Goal: Task Accomplishment & Management: Manage account settings

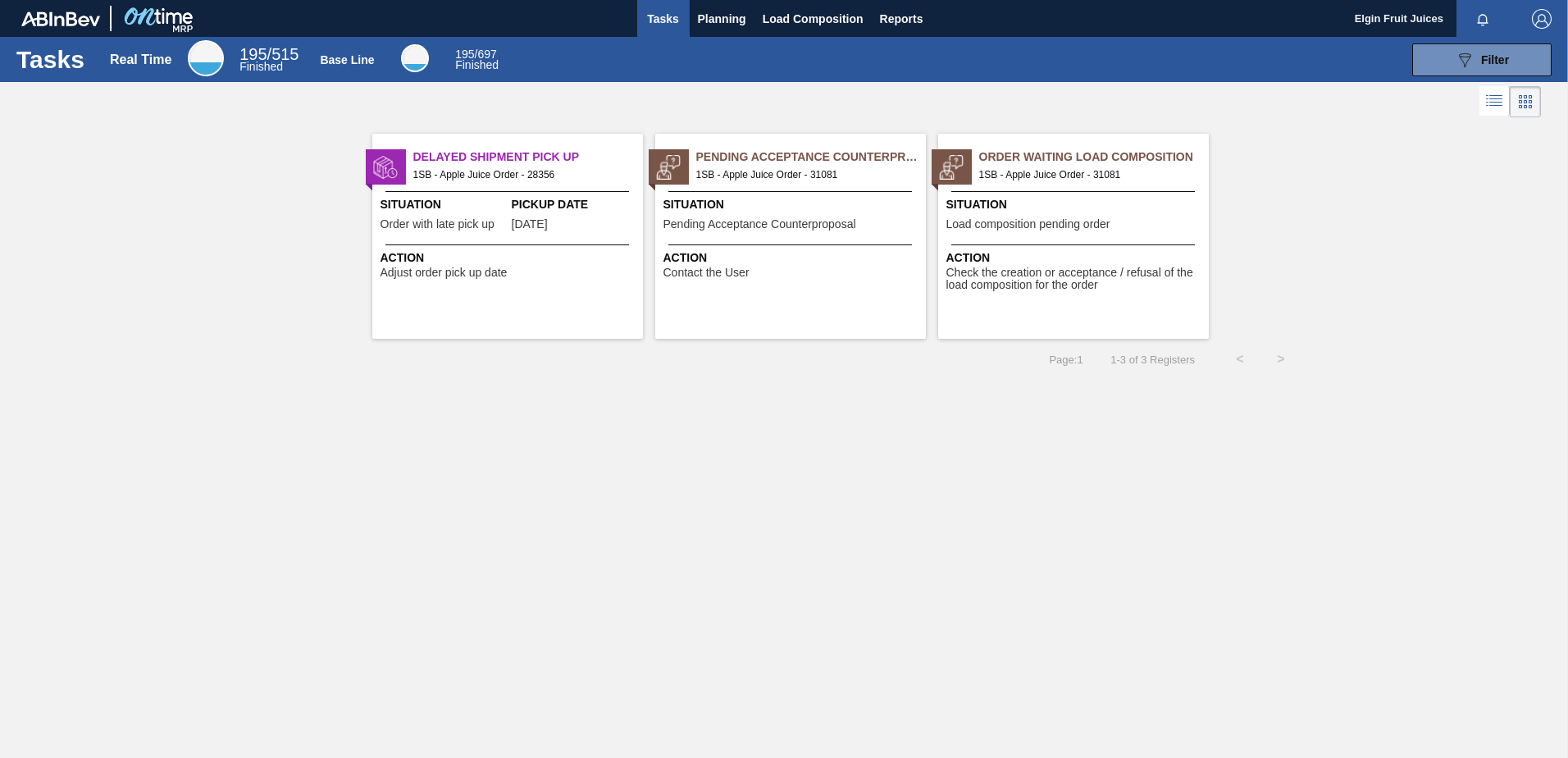
click at [584, 279] on div "Delayed Shipment Pick Up 1SB - Apple Juice Order - 28356 Situation Order with l…" at bounding box center [508, 236] width 271 height 205
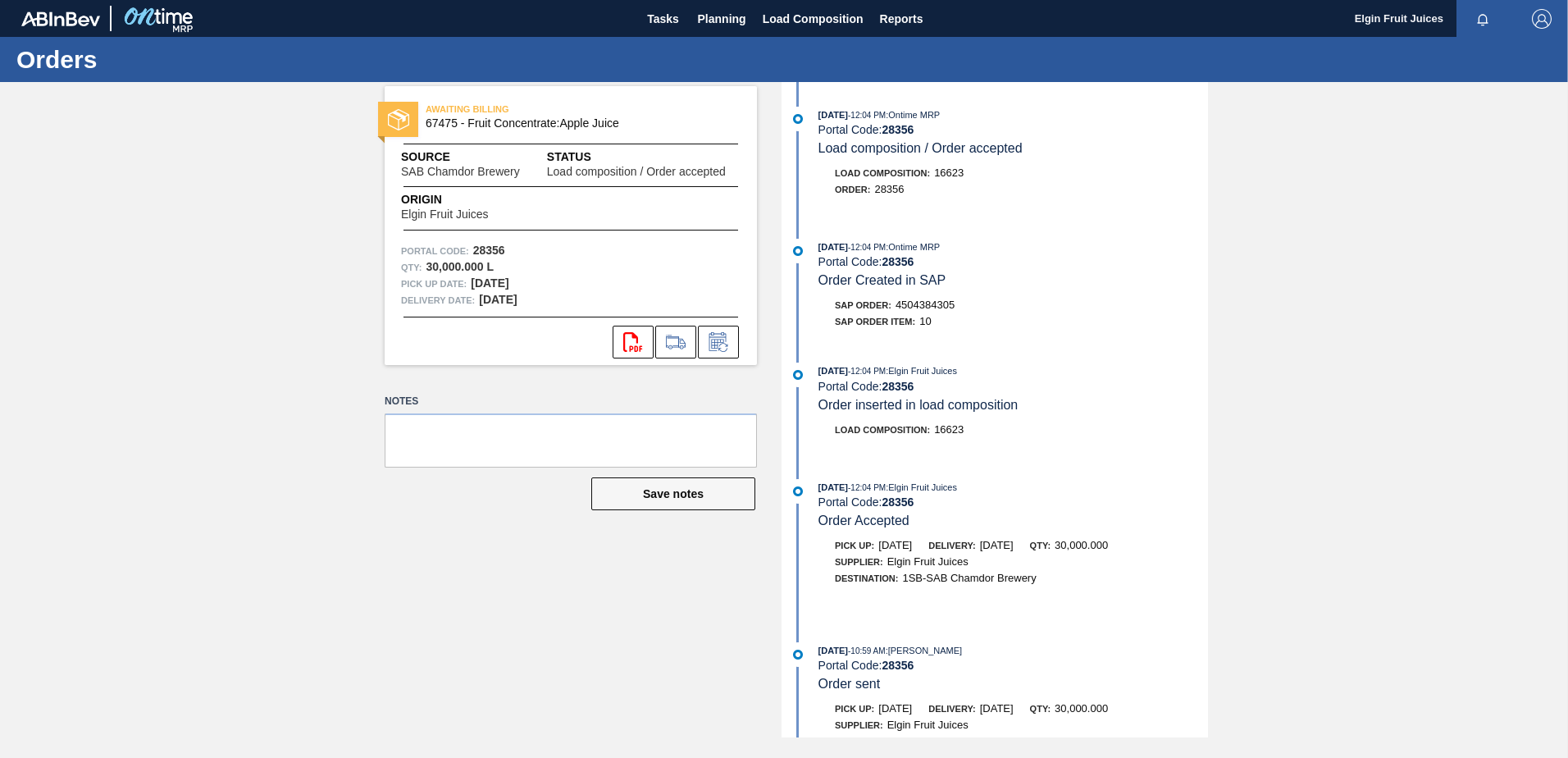
click at [214, 355] on div "AWAITING BILLING 67475 - Fruit Concentrate:Apple Juice Source SAB Chamdor Brewe…" at bounding box center [784, 410] width 1568 height 656
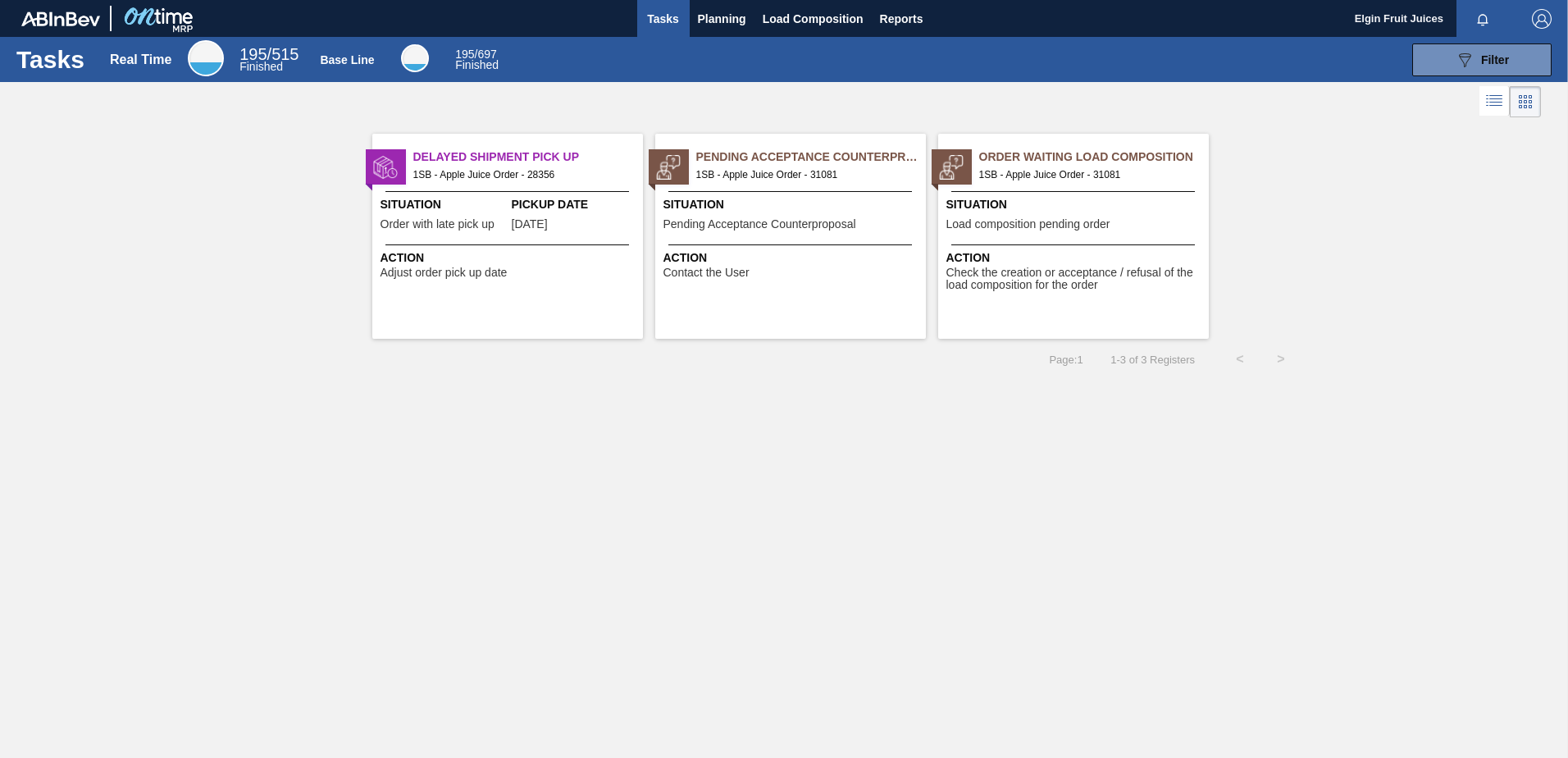
click at [800, 300] on div "Pending Acceptance Counterproposal 1SB - Apple Juice Order - 31081 Situation Pe…" at bounding box center [791, 236] width 271 height 205
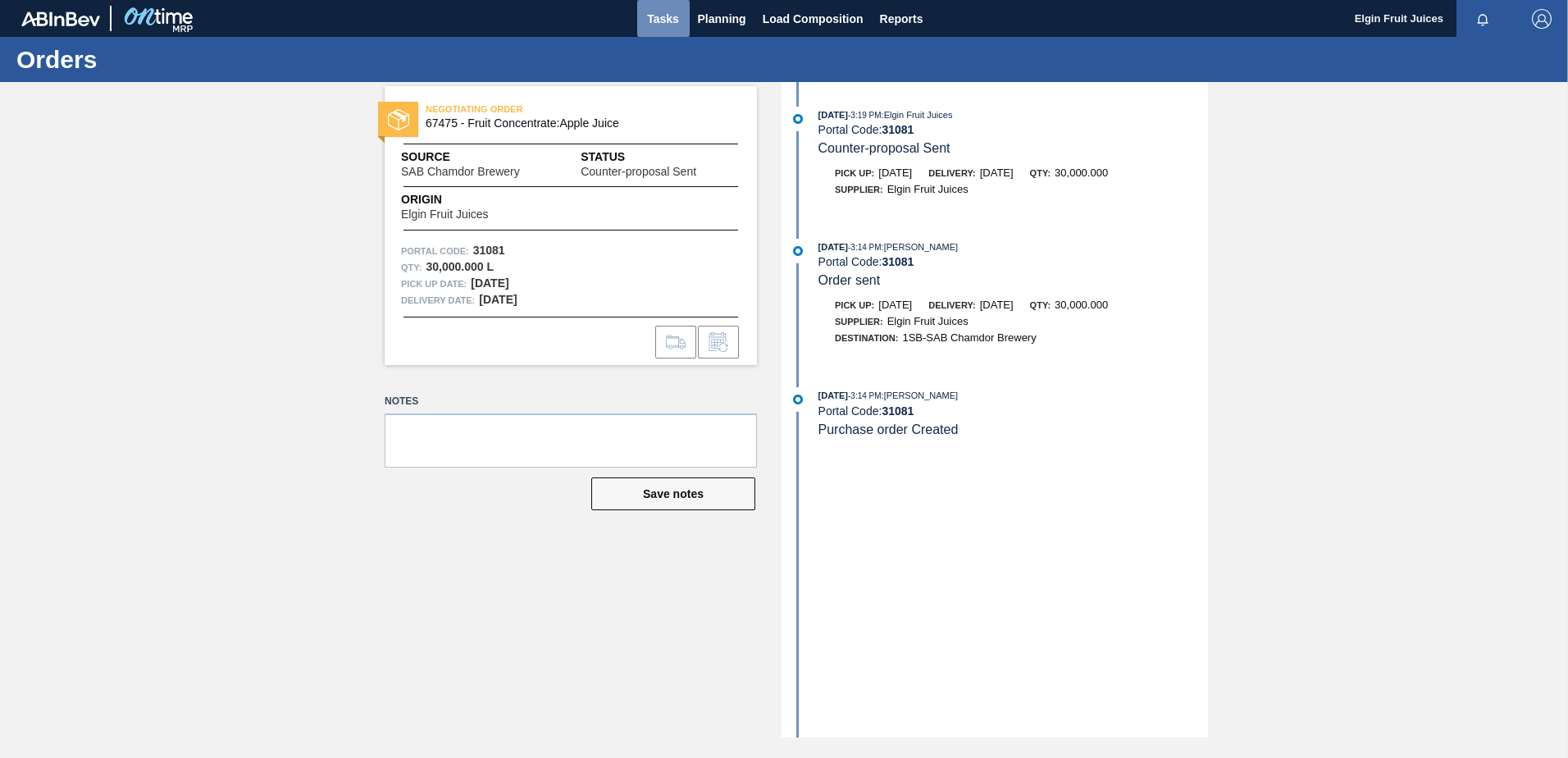
click at [670, 21] on span "Tasks" at bounding box center [663, 18] width 36 height 20
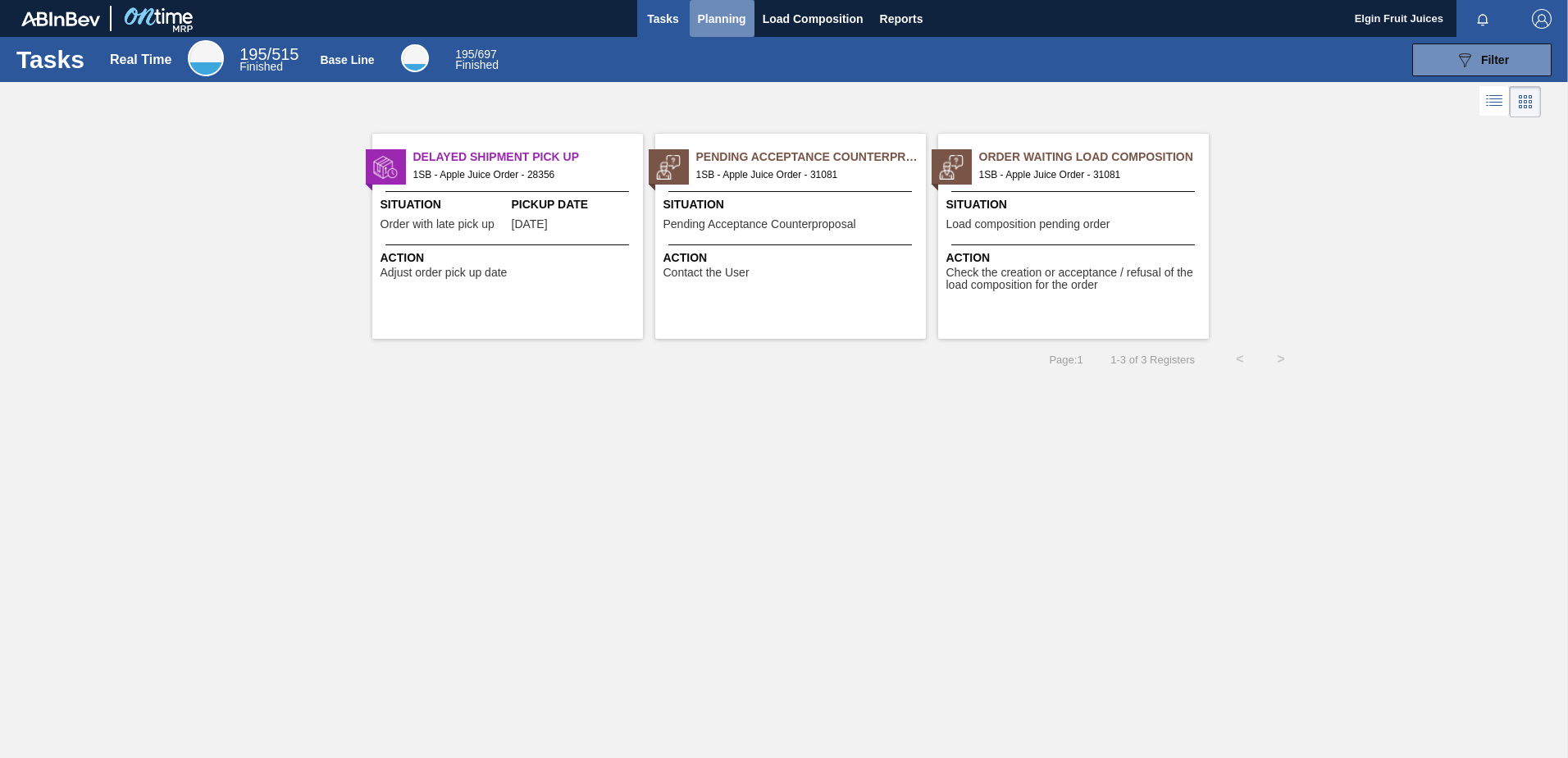
click at [727, 19] on span "Planning" at bounding box center [722, 18] width 49 height 20
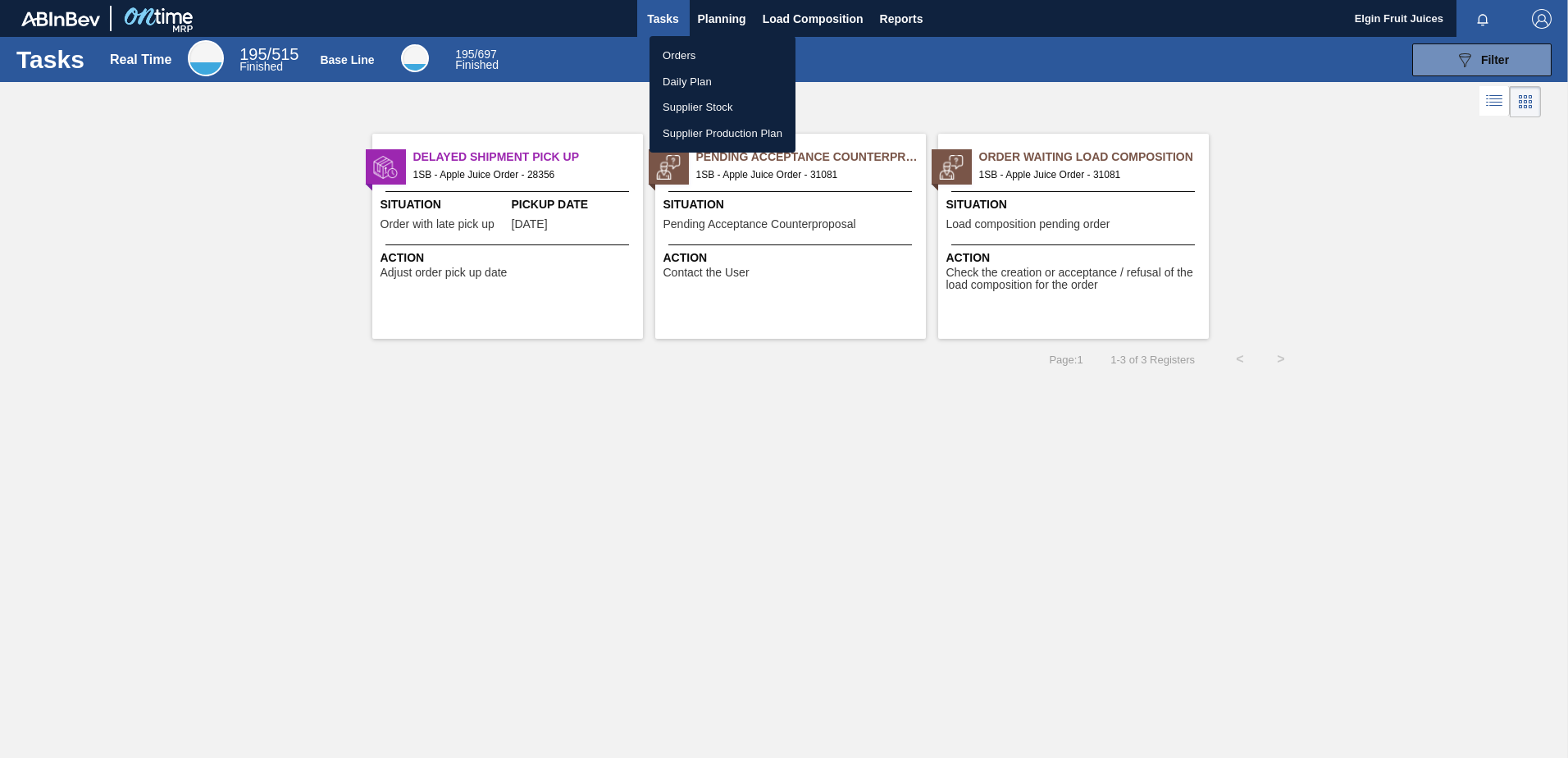
click at [514, 506] on div at bounding box center [784, 379] width 1568 height 758
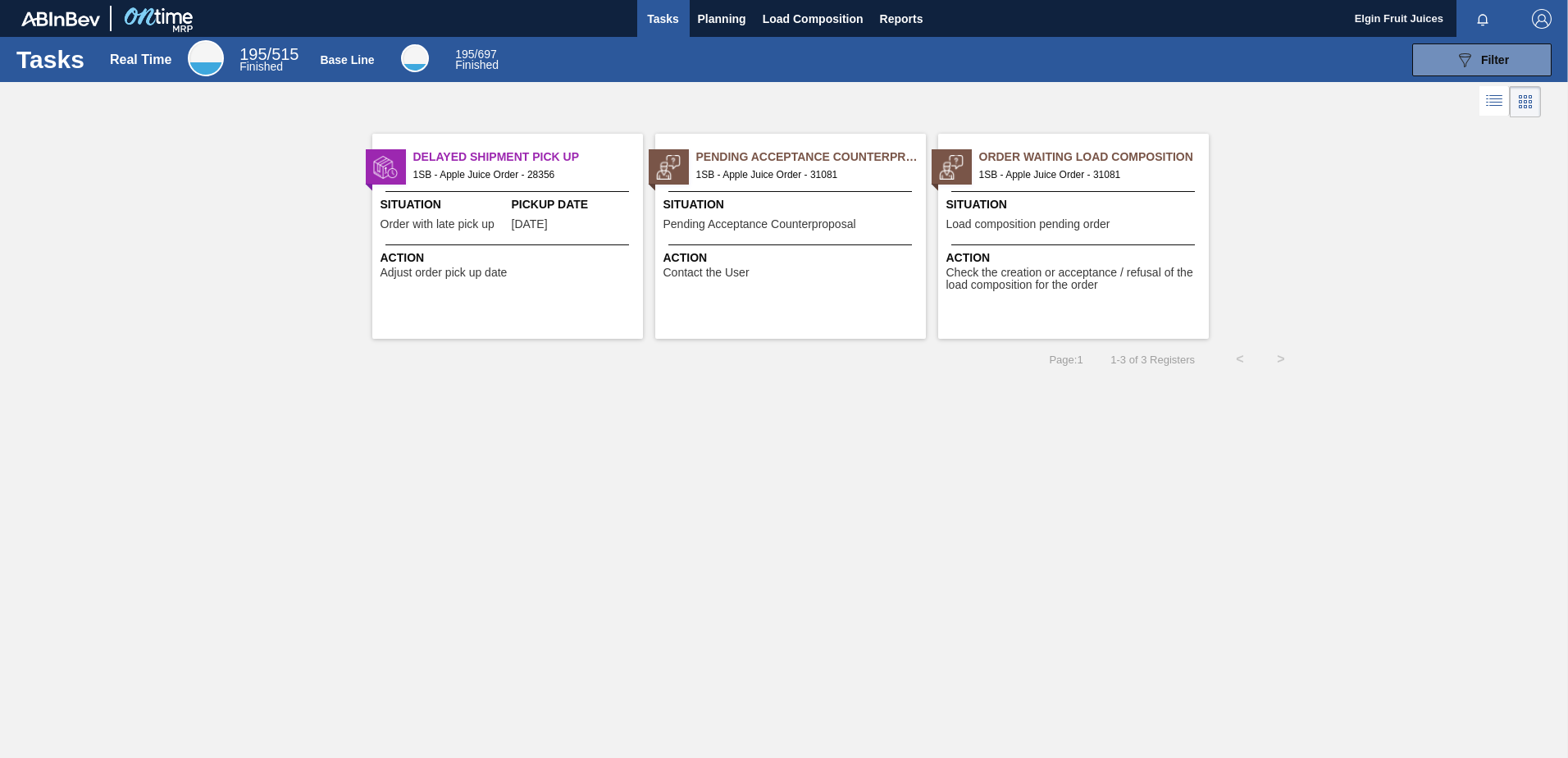
drag, startPoint x: 1313, startPoint y: 29, endPoint x: 1139, endPoint y: 455, distance: 460.2
click at [1139, 455] on div "Tasks Real Time 195 / 515 Finished Base Line 195 / 697 Finished 089F7B8B-B2A5-4…" at bounding box center [784, 361] width 1568 height 648
drag, startPoint x: 1495, startPoint y: 8, endPoint x: 1168, endPoint y: 12, distance: 327.0
drag, startPoint x: 1168, startPoint y: 12, endPoint x: 1534, endPoint y: 316, distance: 475.8
click at [1540, 321] on div "Delayed Shipment Pick Up 1SB - Apple Juice Order - 28356 Situation Order with l…" at bounding box center [784, 230] width 1568 height 217
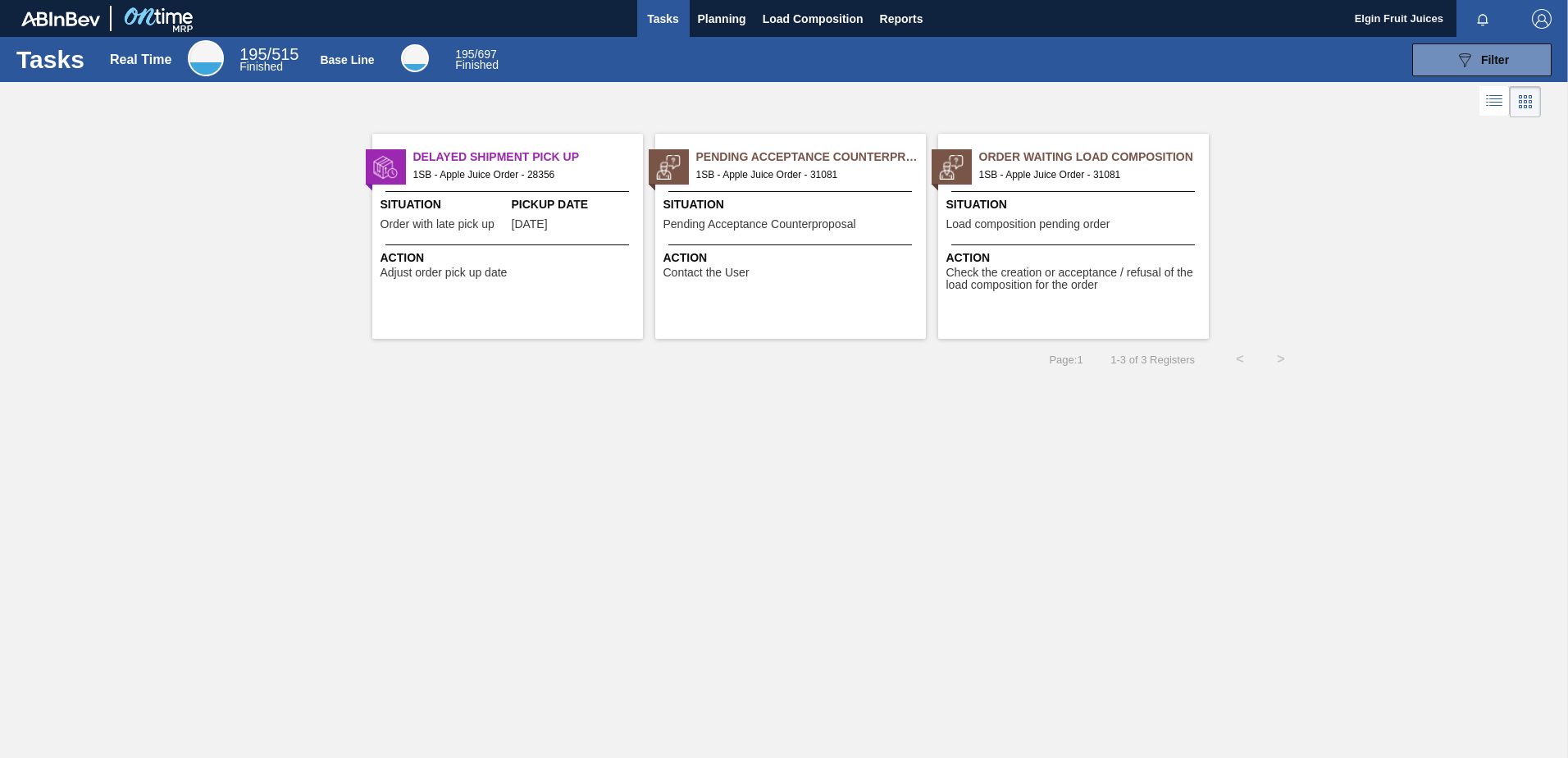
drag, startPoint x: 1457, startPoint y: 0, endPoint x: 1377, endPoint y: 287, distance: 297.9
click at [1377, 287] on div "Delayed Shipment Pick Up 1SB - Apple Juice Order - 28356 Situation Order with l…" at bounding box center [784, 230] width 1568 height 217
click at [781, 271] on div "Action Contact the User" at bounding box center [792, 264] width 258 height 30
click at [1137, 197] on span "Situation" at bounding box center [1075, 205] width 258 height 17
click at [716, 20] on span "Planning" at bounding box center [722, 18] width 49 height 20
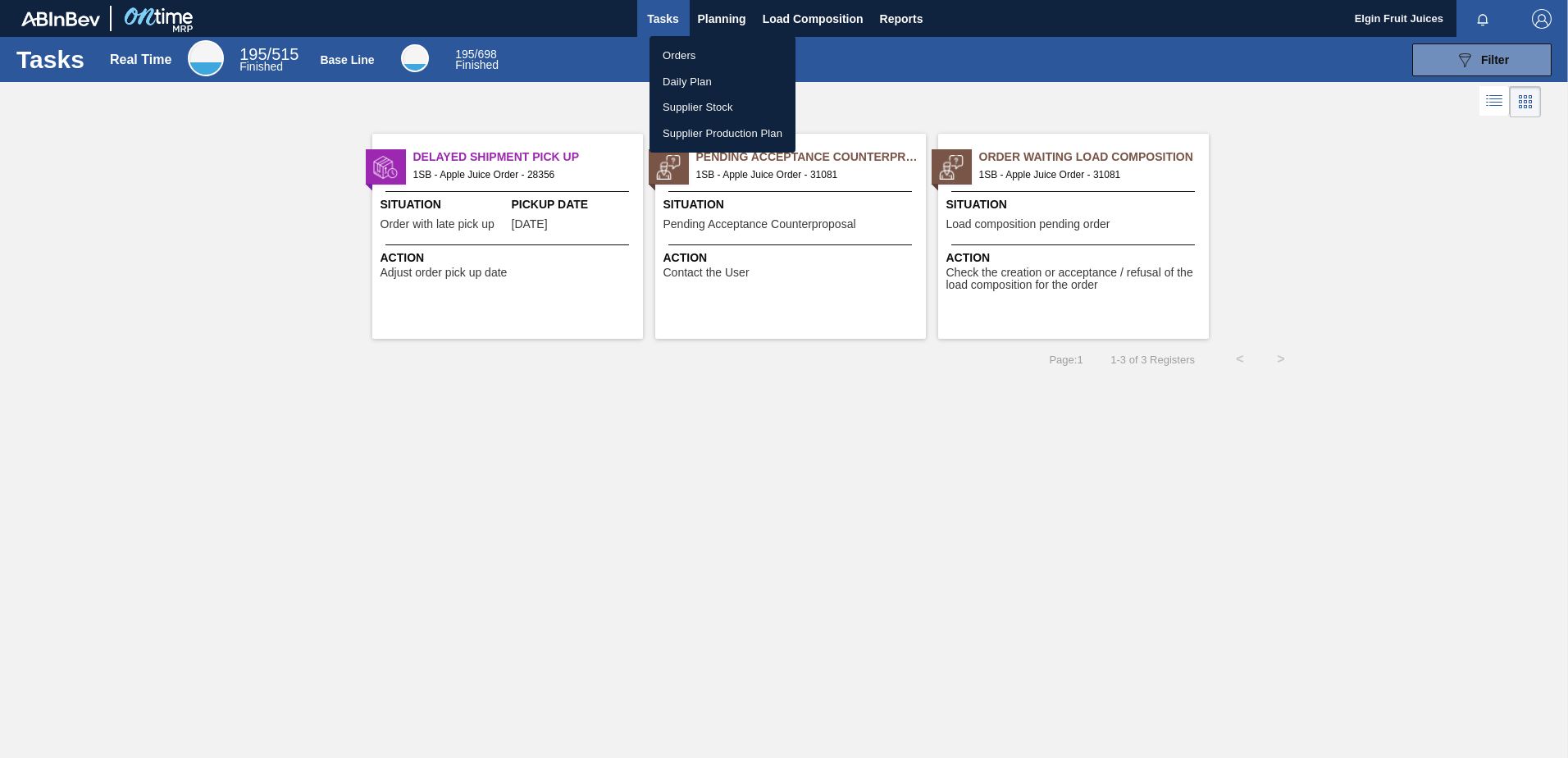
click at [718, 15] on div at bounding box center [784, 379] width 1568 height 758
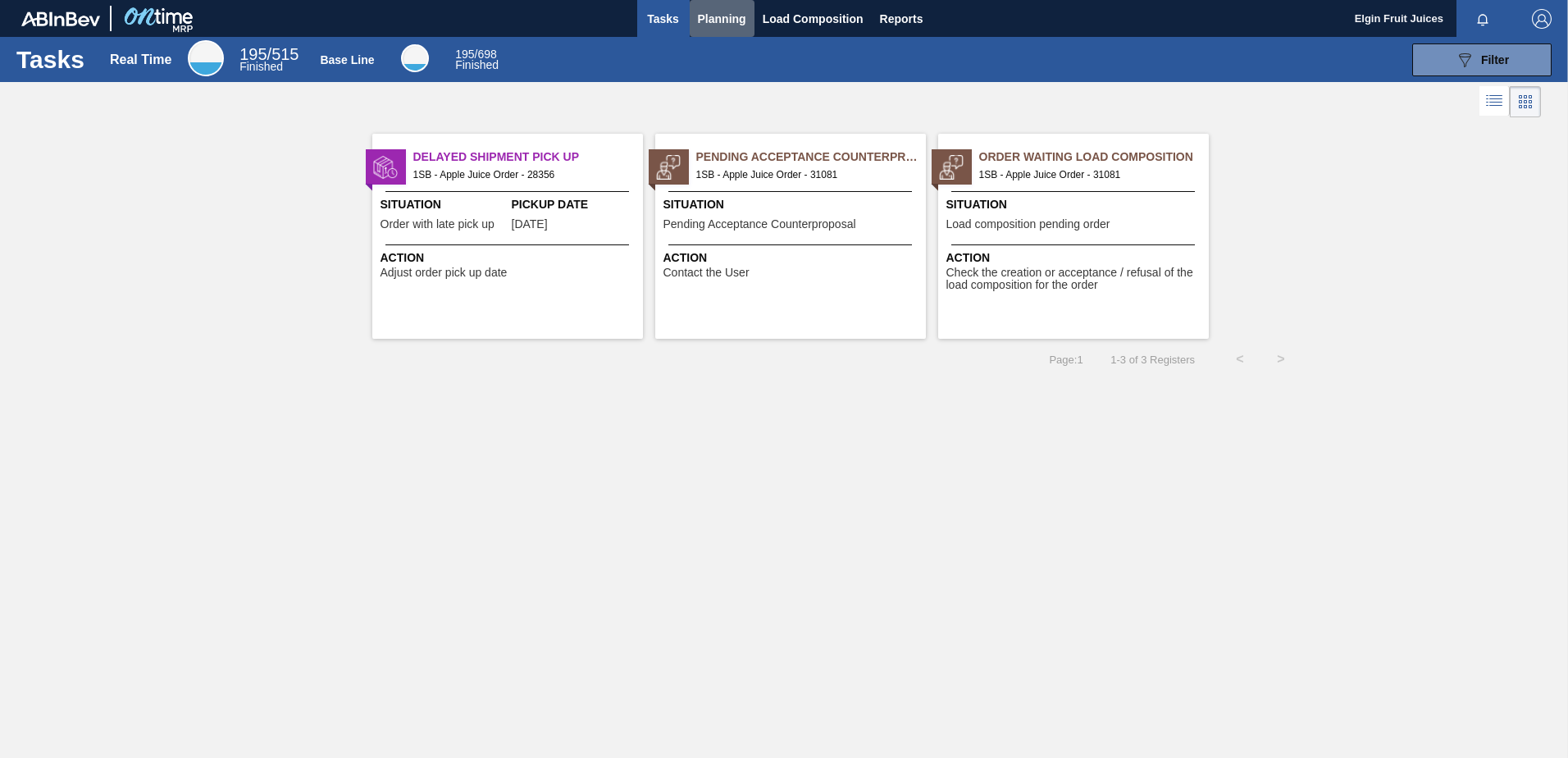
click at [718, 15] on span "Planning" at bounding box center [722, 18] width 49 height 20
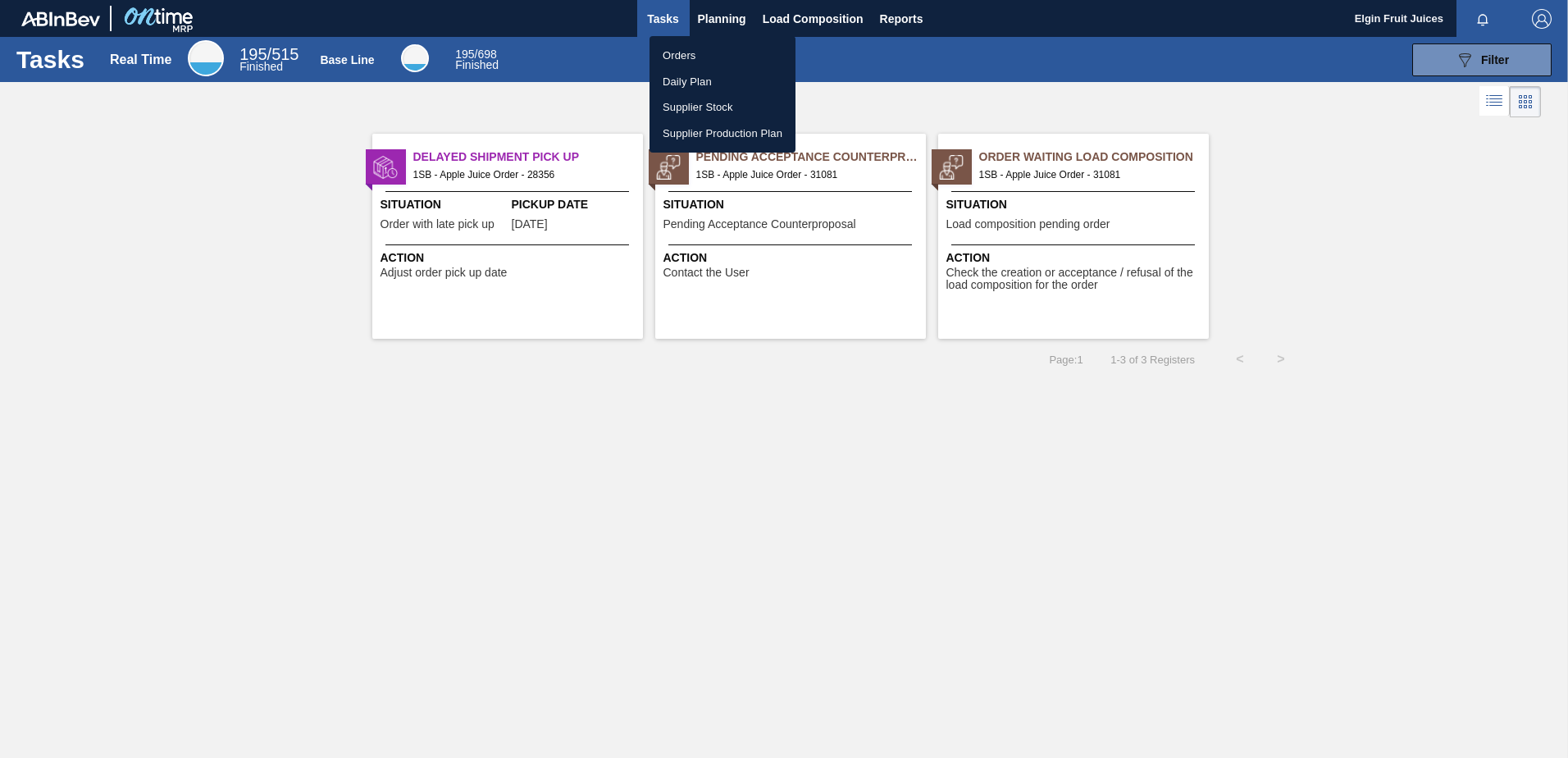
click at [829, 17] on div at bounding box center [784, 379] width 1568 height 758
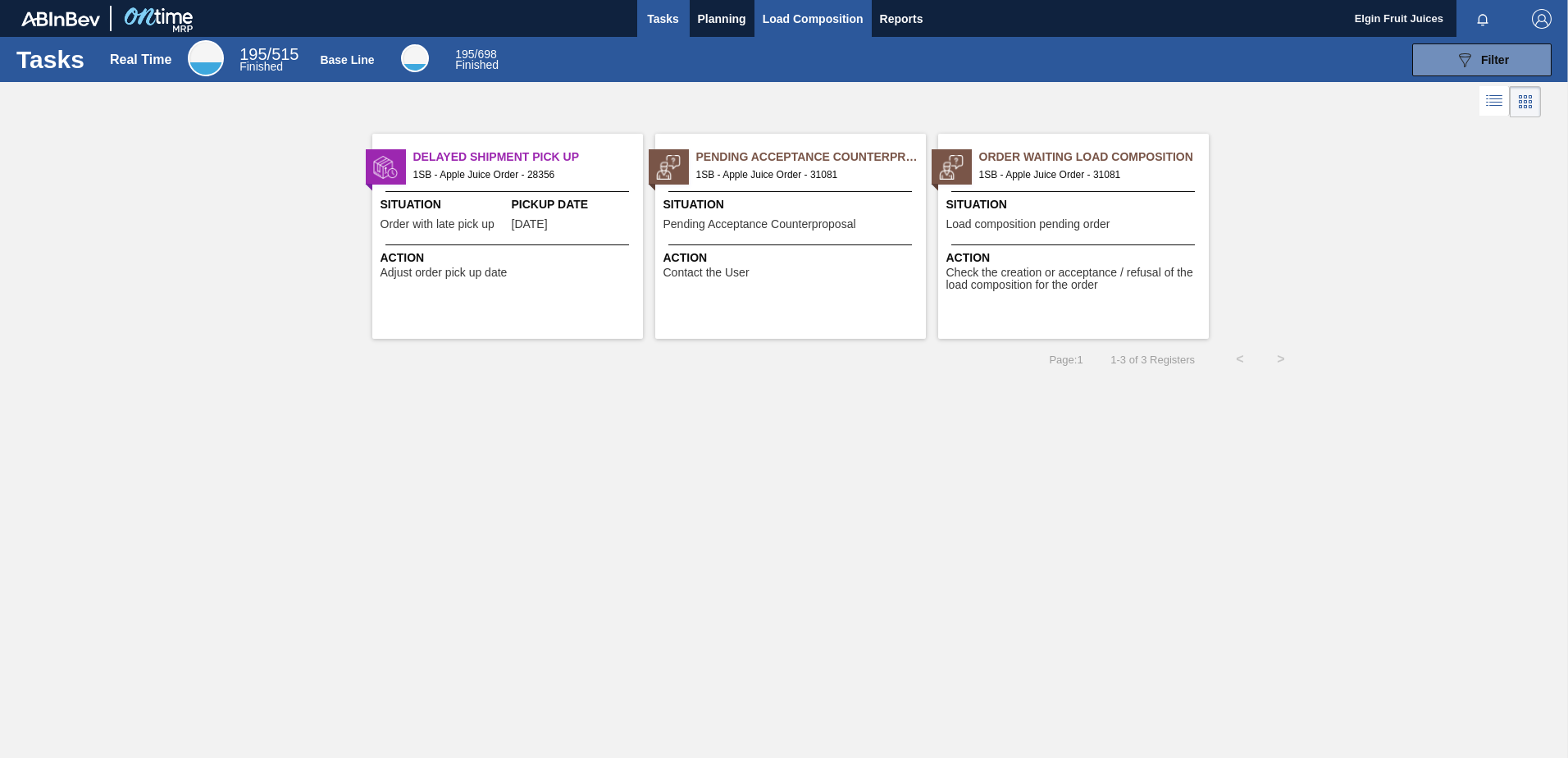
click at [829, 17] on span "Load Composition" at bounding box center [813, 18] width 101 height 20
click at [338, 118] on div at bounding box center [784, 101] width 1568 height 39
click at [1554, 15] on span "button" at bounding box center [1541, 18] width 39 height 20
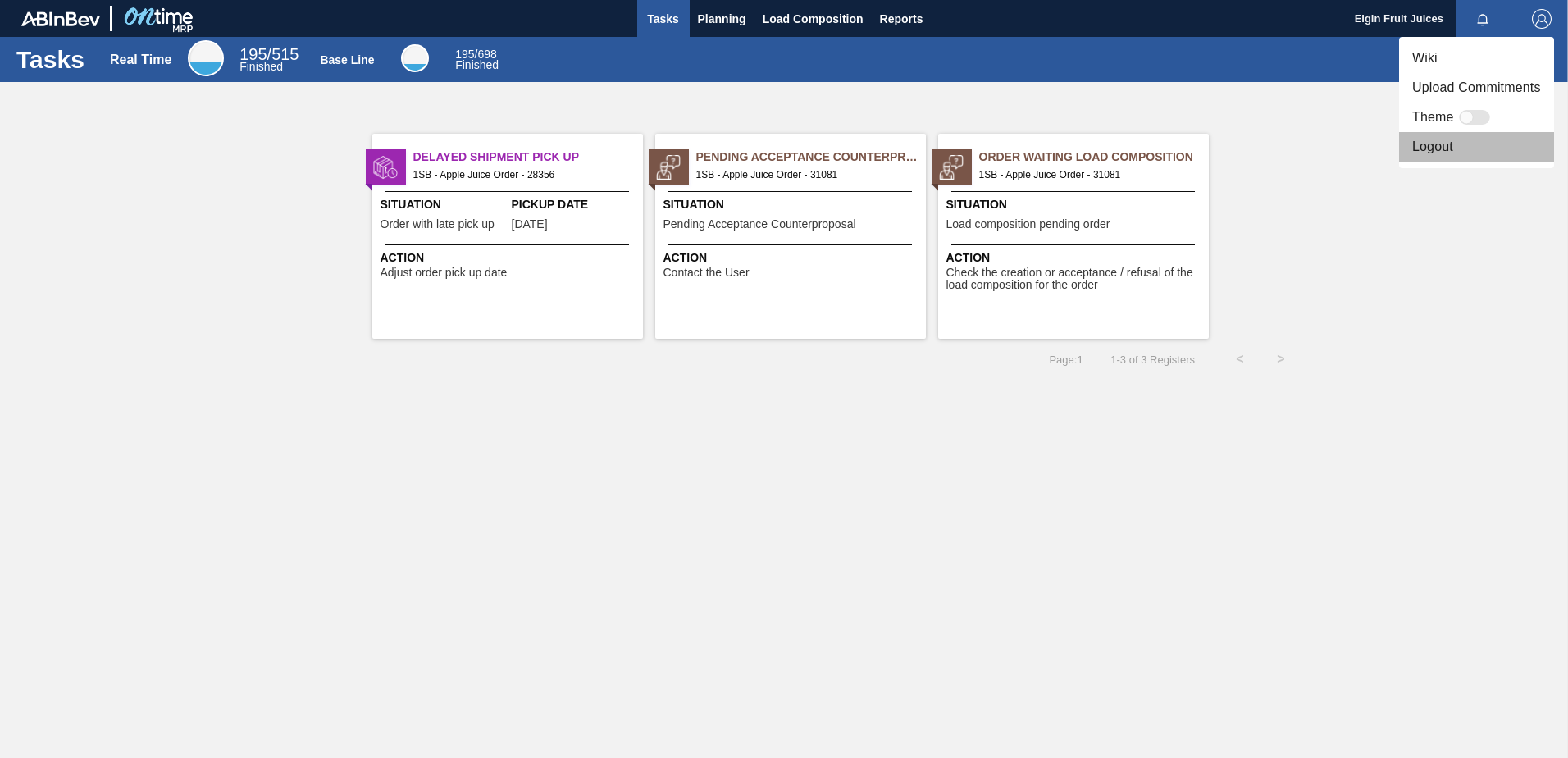
click at [1427, 145] on li "Logout" at bounding box center [1476, 147] width 155 height 30
